Goal: Find specific page/section: Find specific page/section

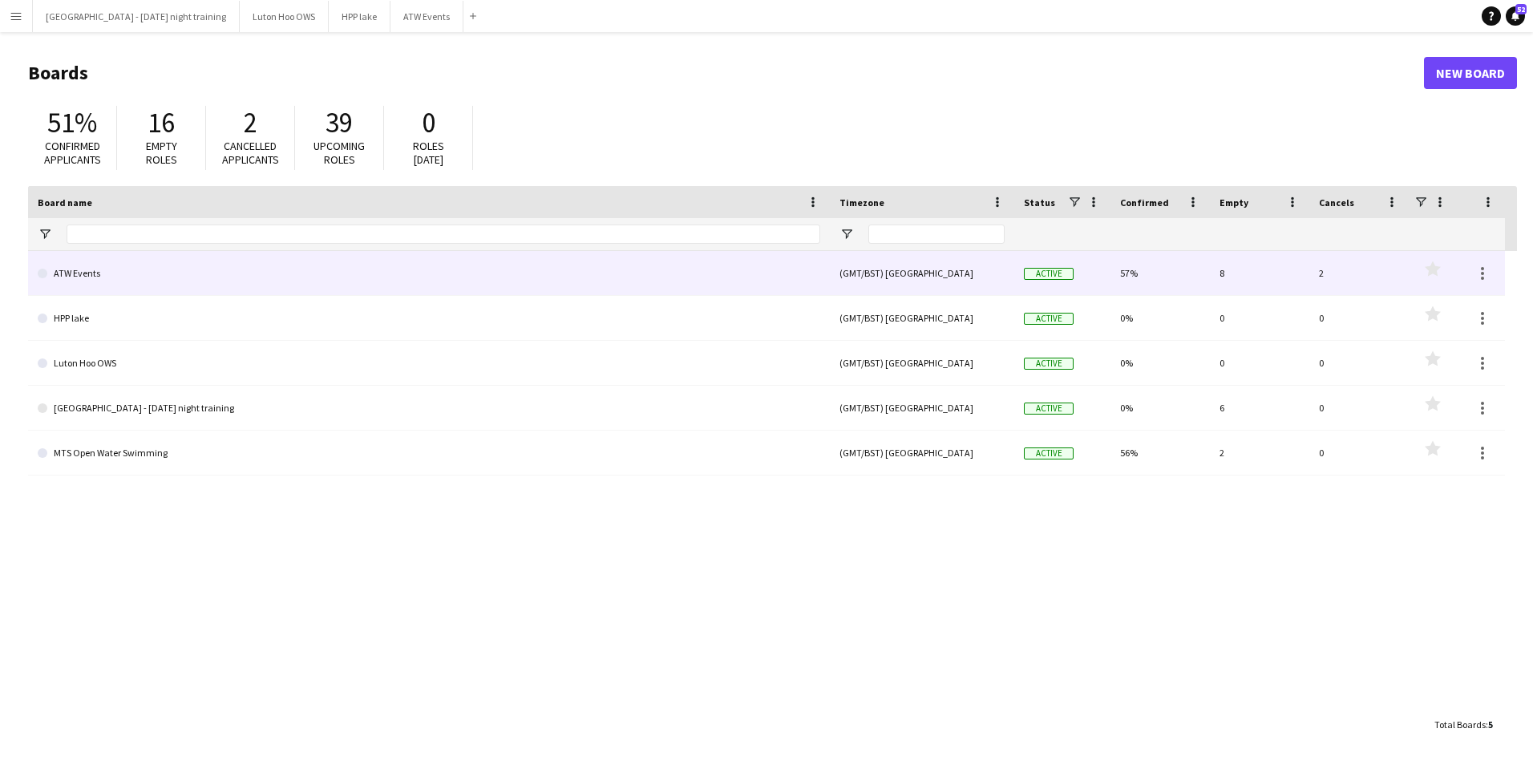
click at [445, 274] on link "ATW Events" at bounding box center [429, 273] width 783 height 45
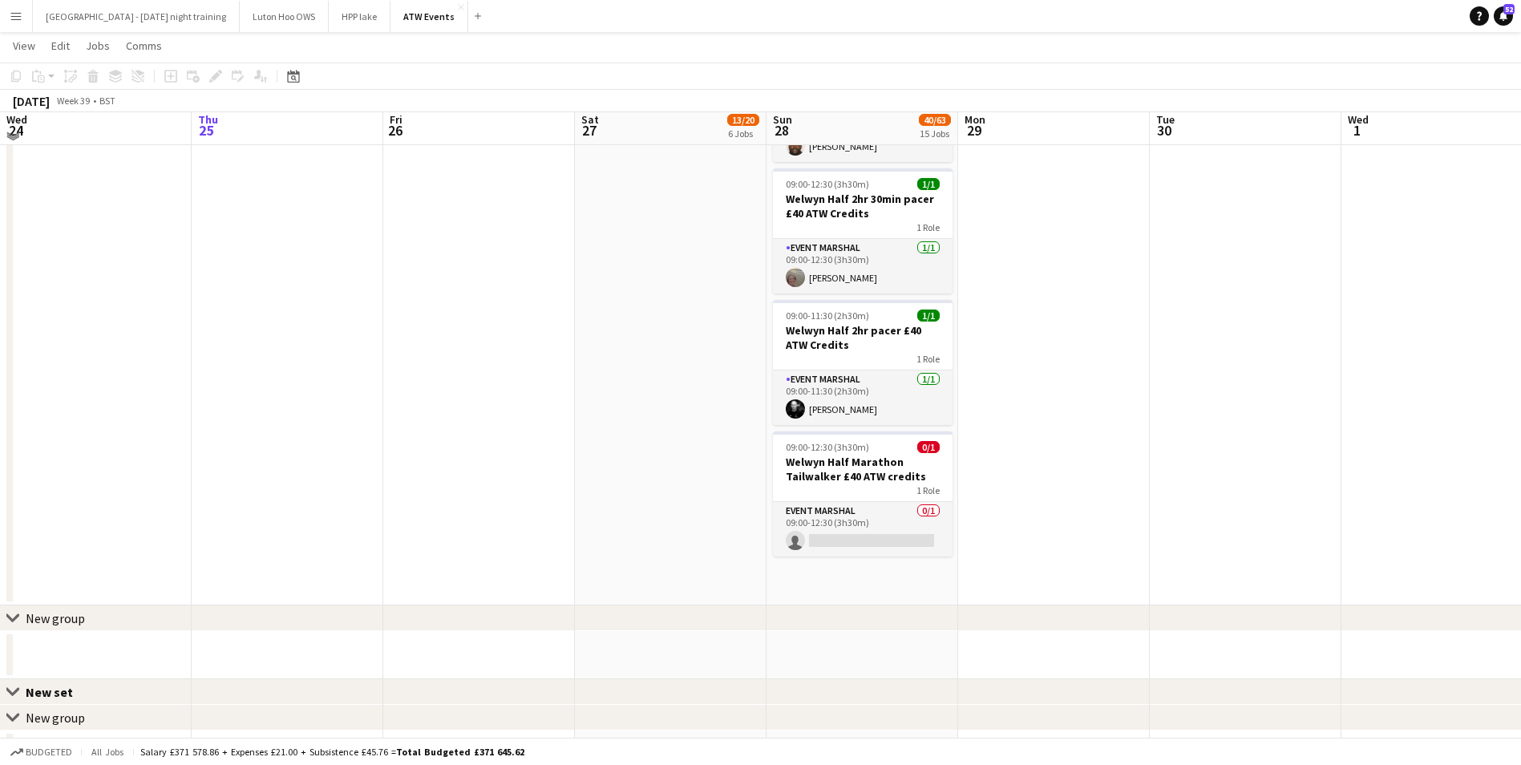
scroll to position [1844, 0]
